Goal: Task Accomplishment & Management: Manage account settings

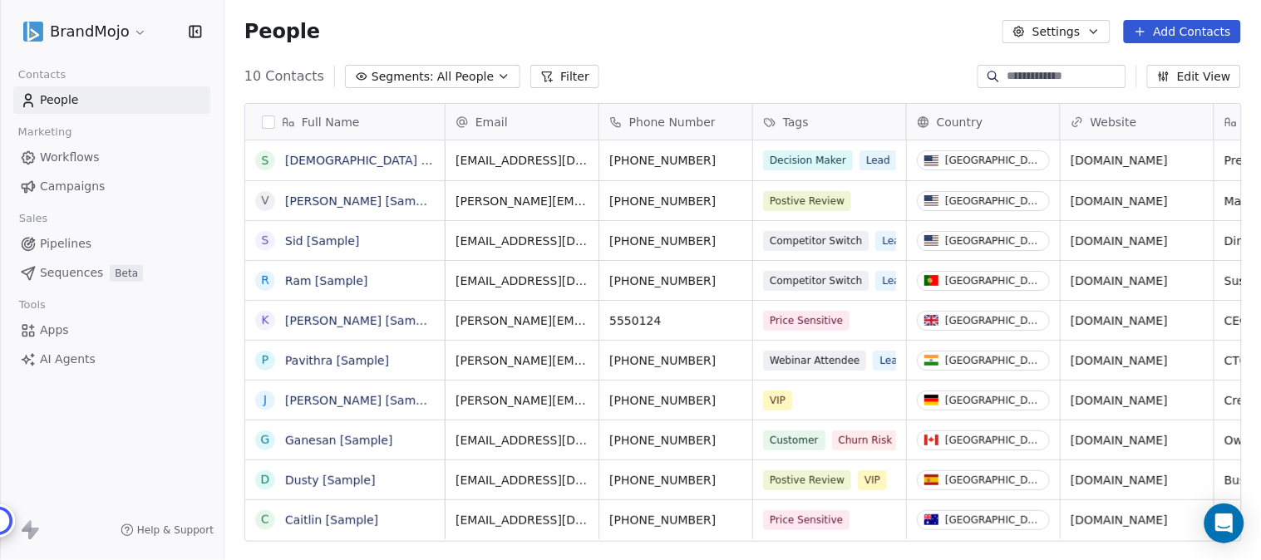
click at [135, 30] on html "BrandMojo Contacts People Marketing Workflows Campaigns Sales Pipelines Sequenc…" at bounding box center [630, 280] width 1261 height 560
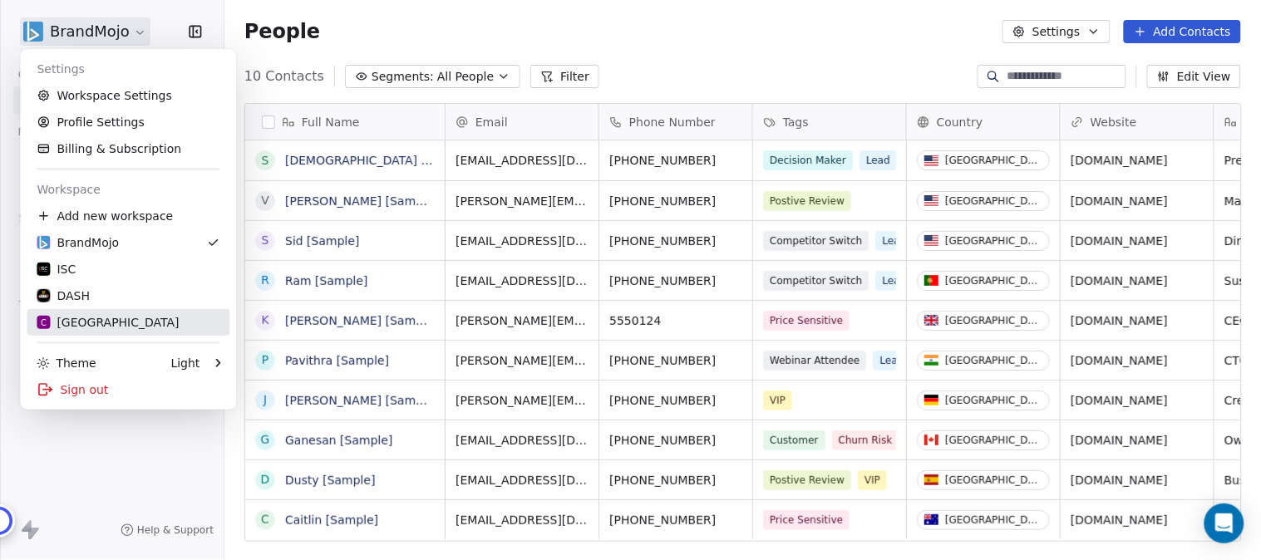
click at [116, 319] on div "C Chitrakoota School" at bounding box center [108, 322] width 142 height 17
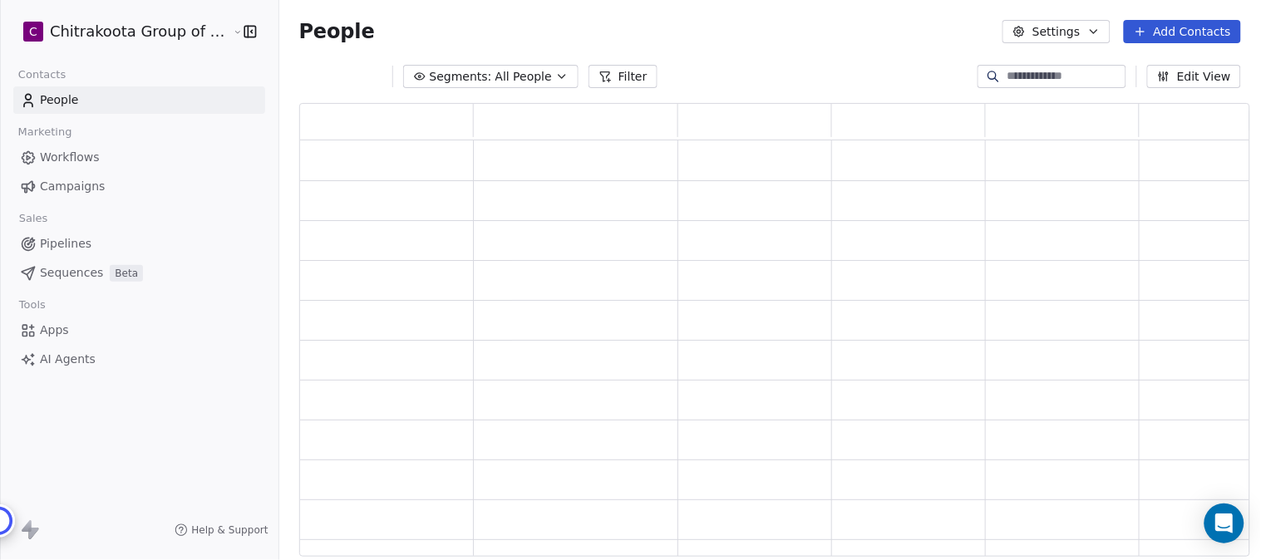
scroll to position [439, 936]
click at [539, 73] on button "Segments: All People" at bounding box center [490, 76] width 175 height 23
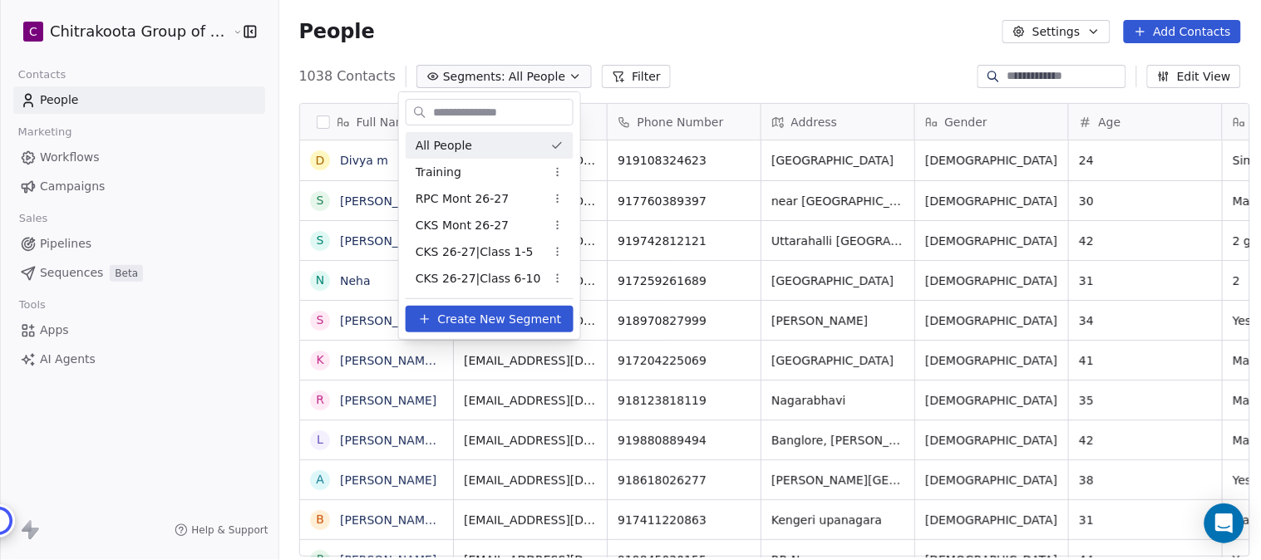
scroll to position [479, 977]
click at [476, 199] on span "RPC Mont 26-27" at bounding box center [463, 198] width 94 height 17
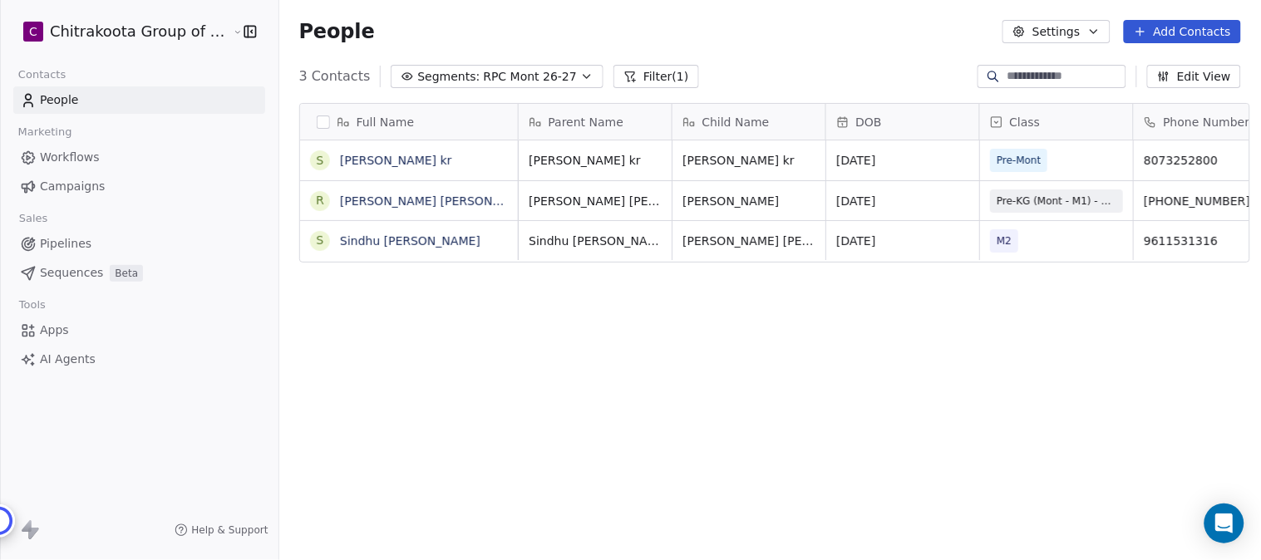
click at [527, 73] on span "RPC Mont 26-27" at bounding box center [530, 76] width 94 height 17
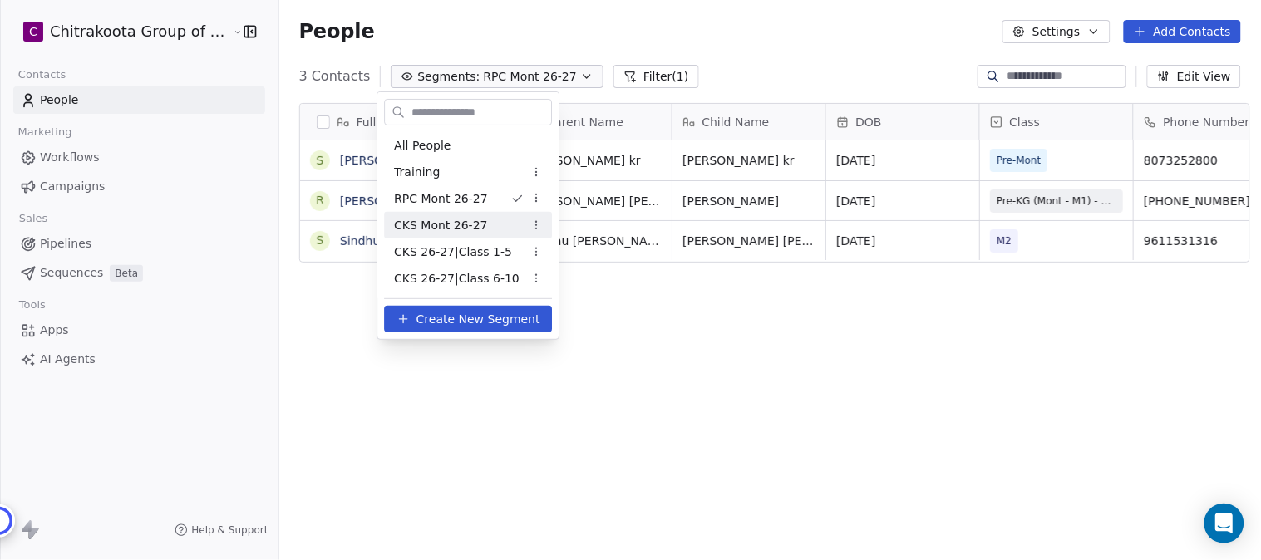
click at [469, 228] on span "CKS Mont 26-27" at bounding box center [440, 225] width 93 height 17
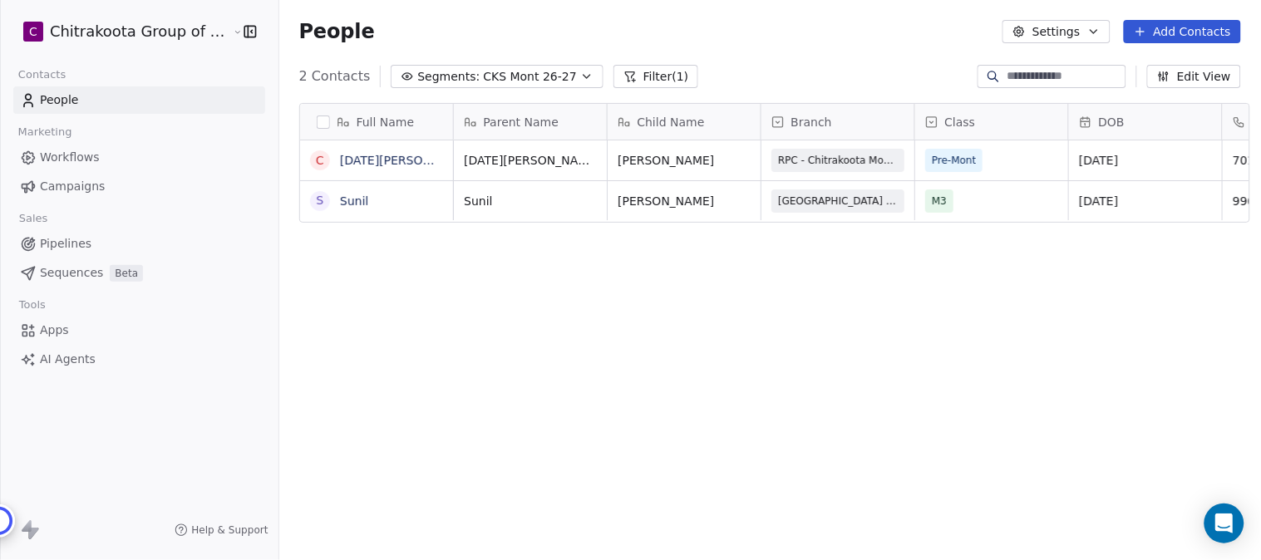
click at [532, 73] on span "CKS Mont 26-27" at bounding box center [529, 76] width 93 height 17
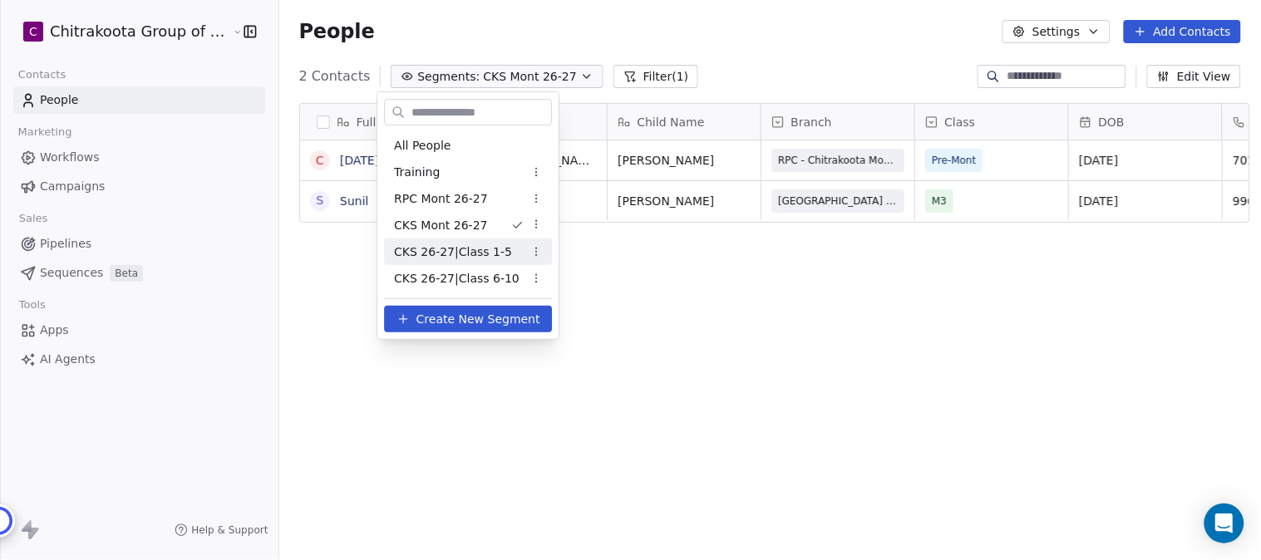
click at [461, 249] on span "CKS 26-27|Class 1-5" at bounding box center [453, 252] width 118 height 17
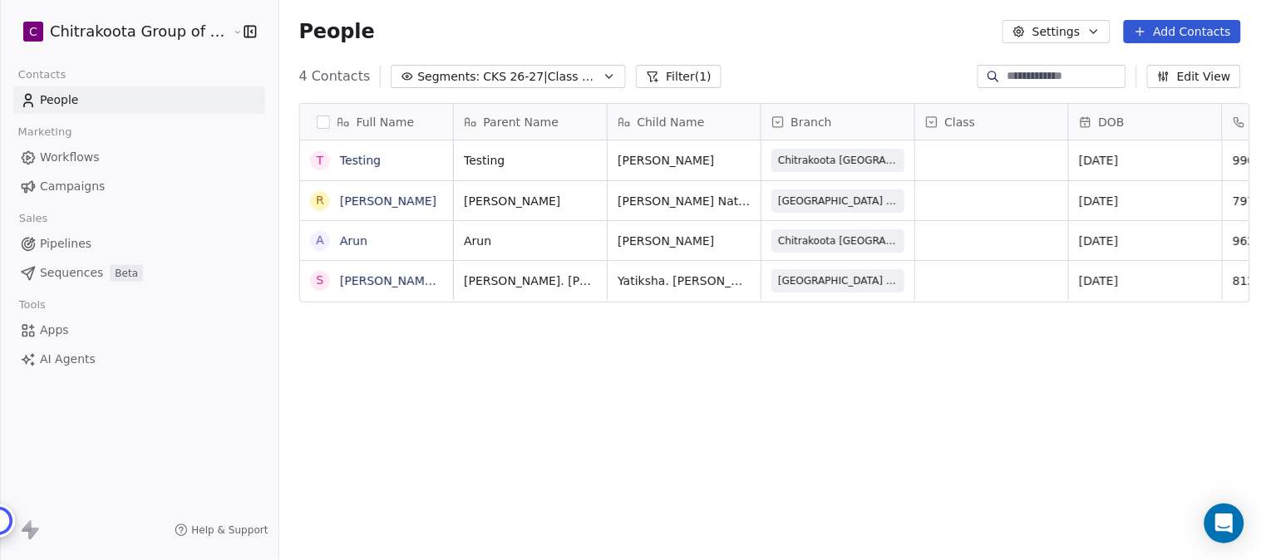
click at [603, 75] on icon "button" at bounding box center [609, 76] width 13 height 13
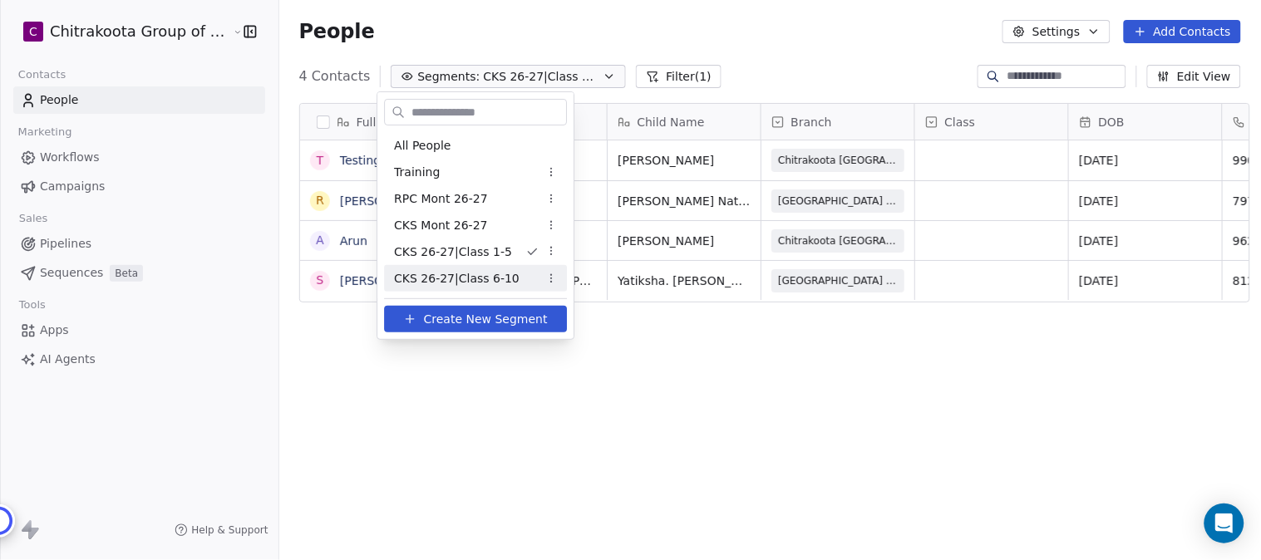
click at [480, 277] on span "CKS 26-27|Class 6-10" at bounding box center [457, 278] width 126 height 17
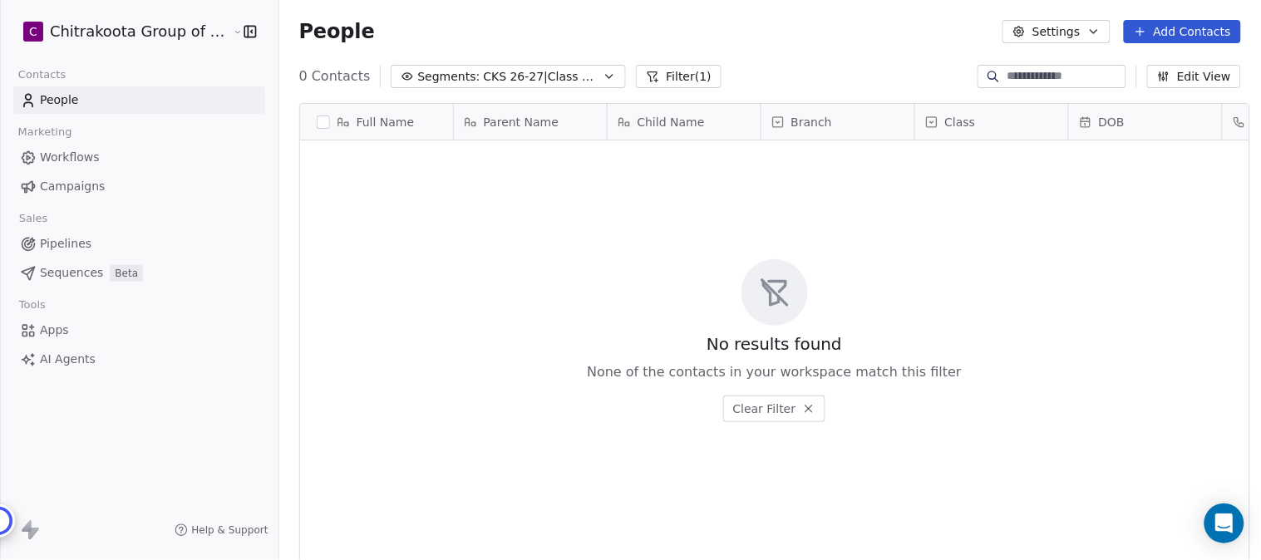
click at [577, 71] on button "Segments: CKS 26-27|Class 6-10" at bounding box center [508, 76] width 235 height 23
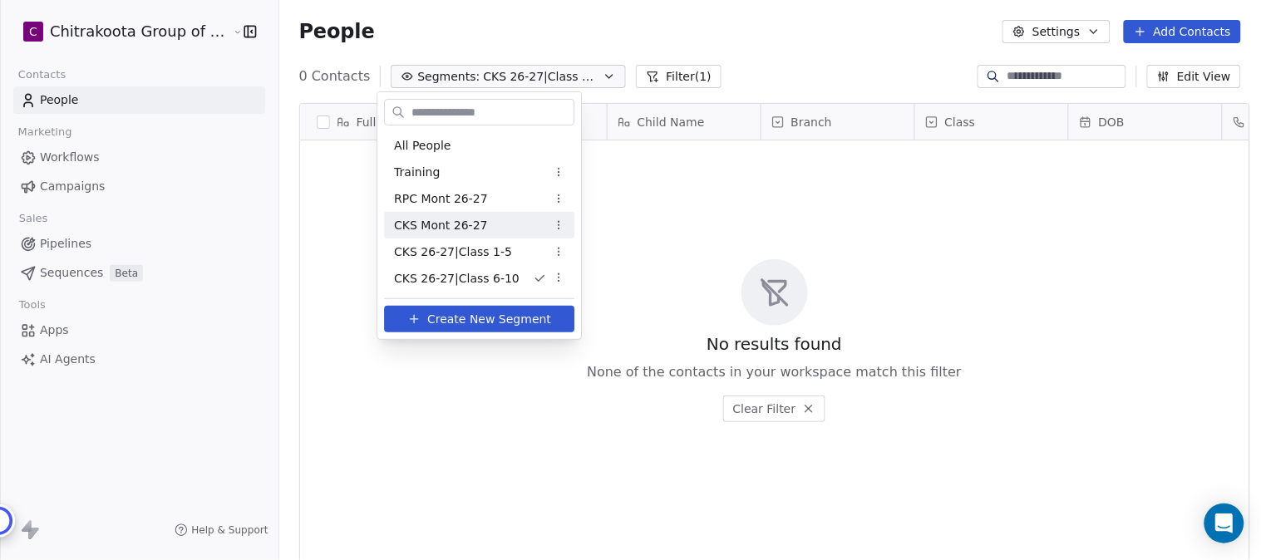
click at [446, 229] on span "CKS Mont 26-27" at bounding box center [440, 225] width 93 height 17
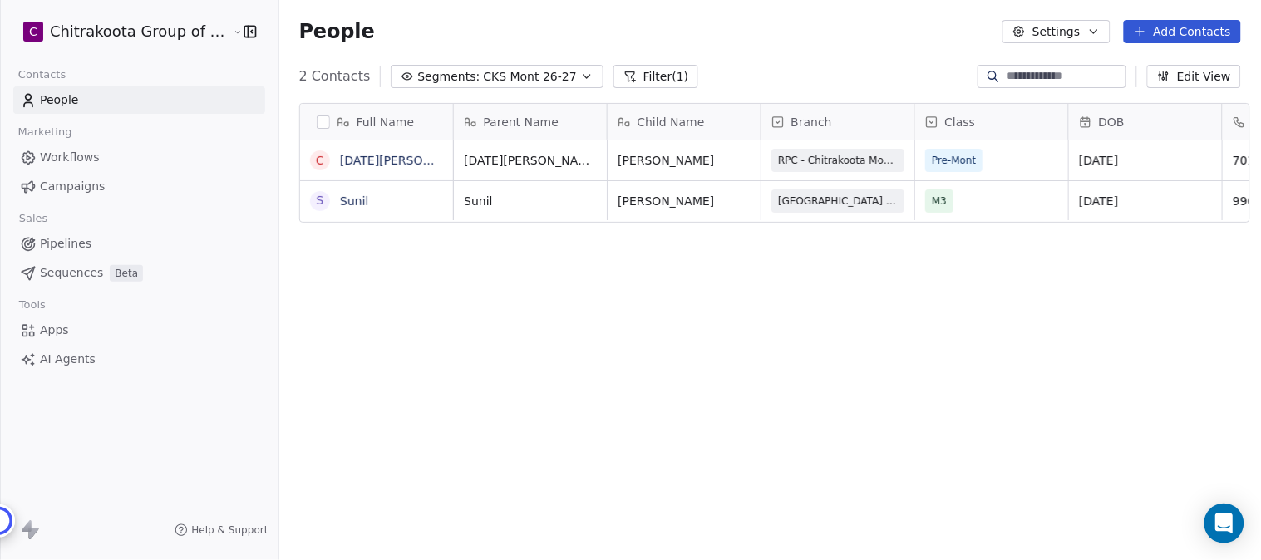
click at [1087, 25] on button "Settings" at bounding box center [1055, 31] width 107 height 23
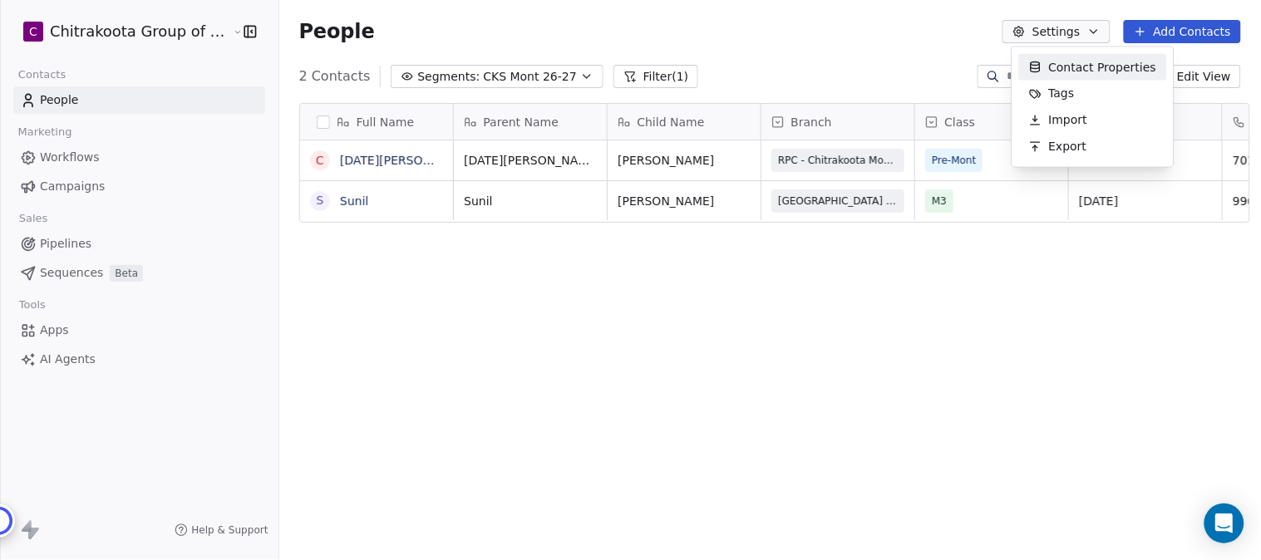
click at [1073, 65] on span "Contact Properties" at bounding box center [1103, 66] width 108 height 17
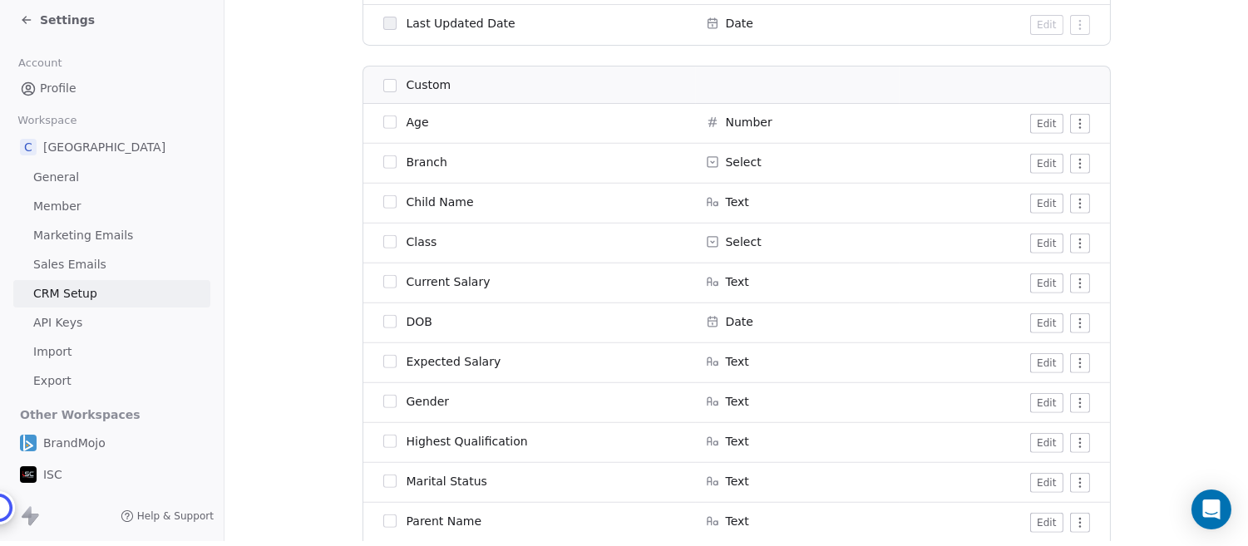
scroll to position [1473, 0]
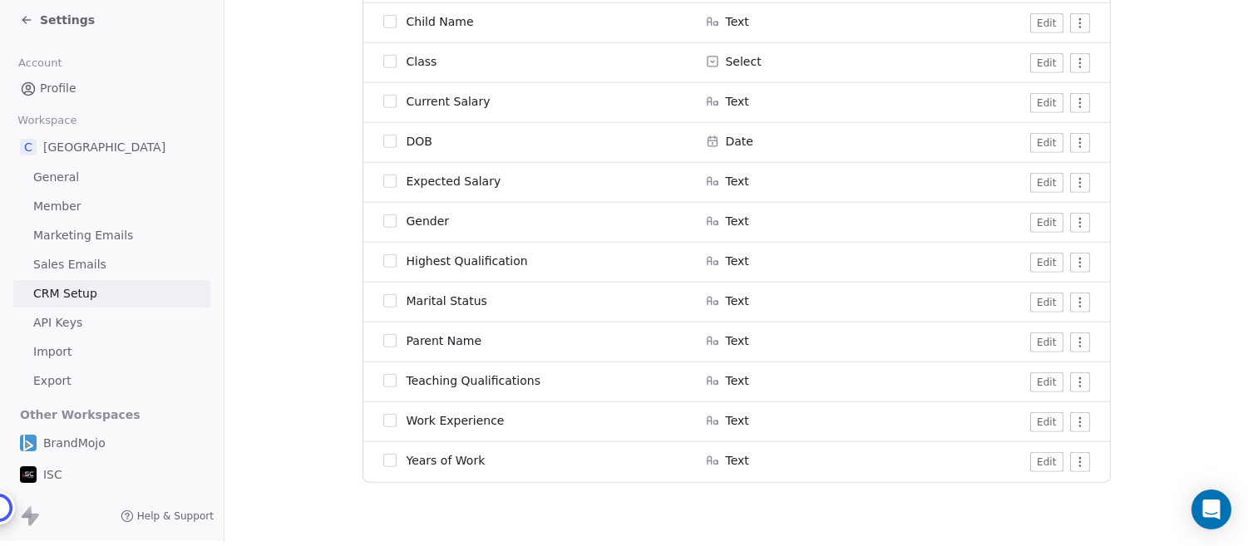
click at [27, 20] on icon at bounding box center [25, 20] width 7 height 0
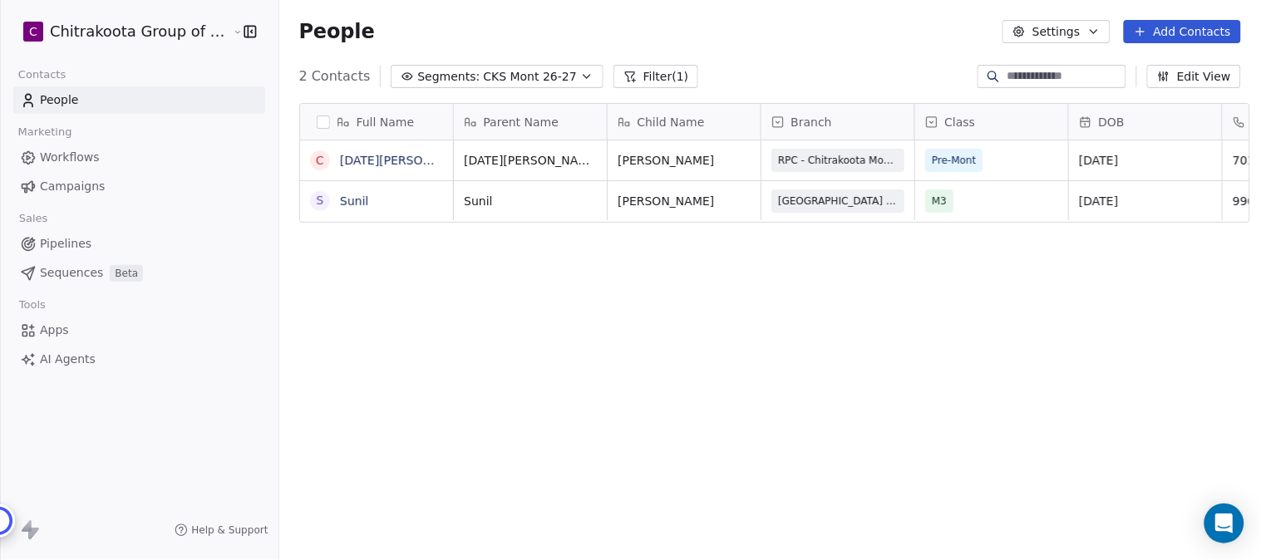
scroll to position [479, 977]
click at [549, 75] on span "CKS Mont 26-27" at bounding box center [529, 76] width 93 height 17
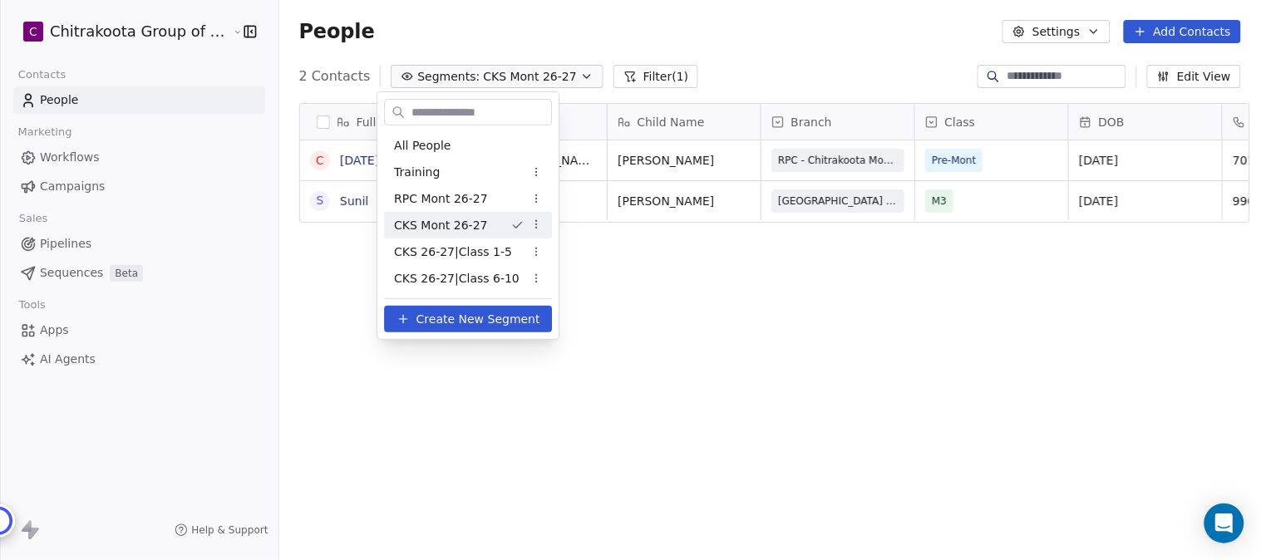
click at [533, 223] on html "C Chitrakoota Group of Institutions Contacts People Marketing Workflows Campaig…" at bounding box center [630, 280] width 1261 height 560
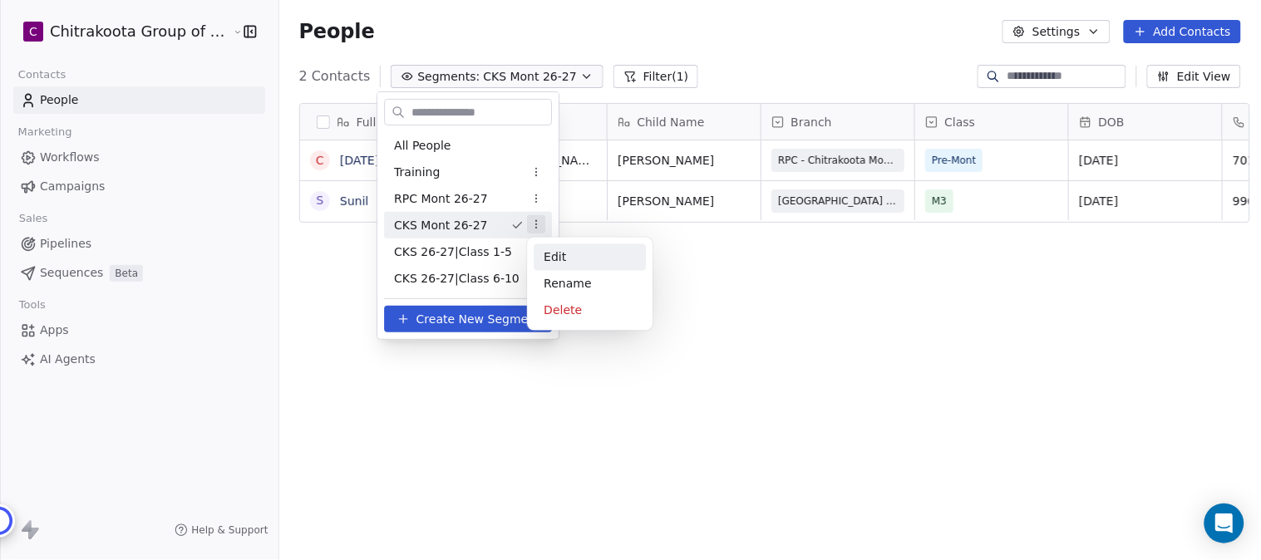
click at [561, 259] on div "Edit" at bounding box center [590, 257] width 112 height 27
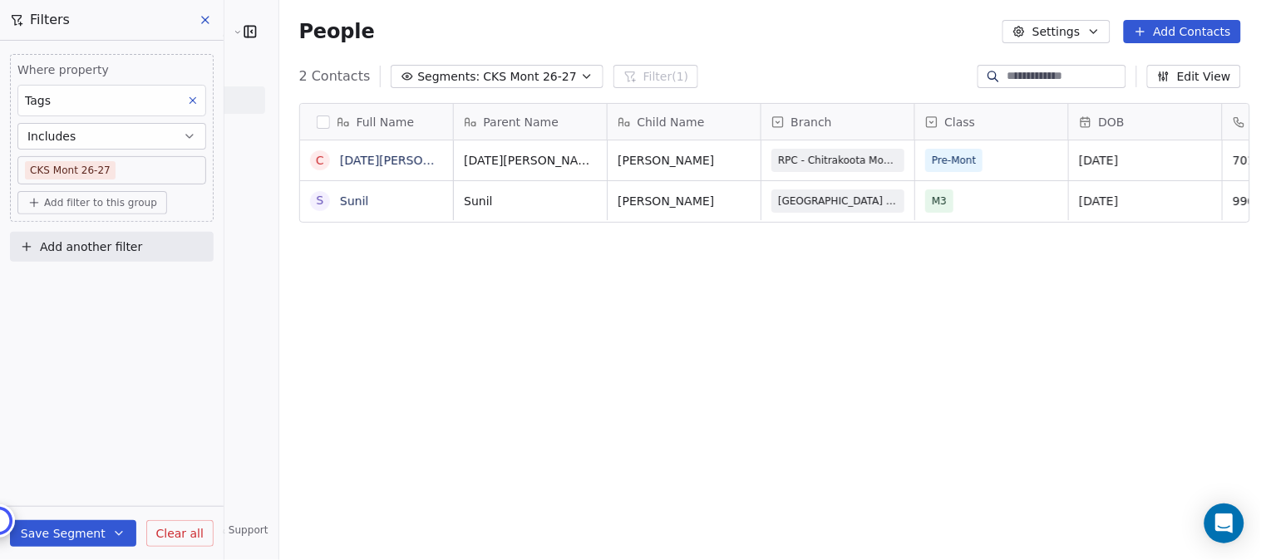
click at [197, 23] on button at bounding box center [206, 19] width 25 height 23
